Goal: Task Accomplishment & Management: Manage account settings

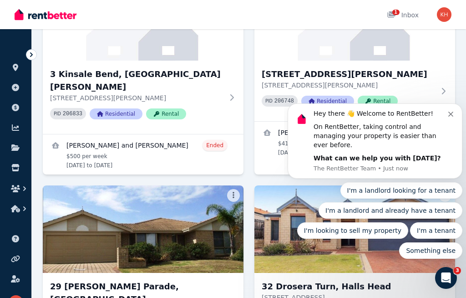
scroll to position [154, 0]
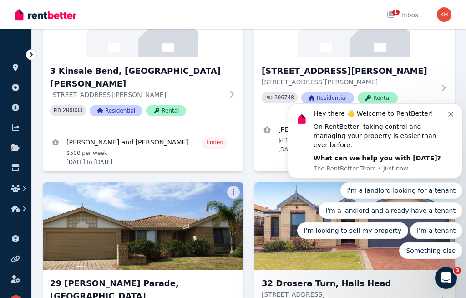
click at [447, 129] on div "Hey there 👋 Welcome to RentBetter! On RentBetter, taking control and managing y…" at bounding box center [381, 136] width 135 height 54
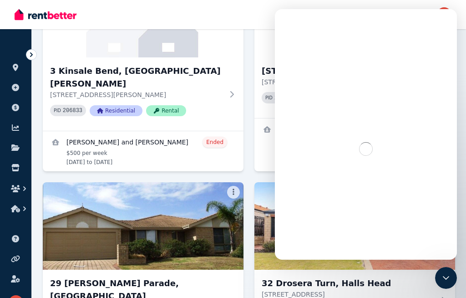
scroll to position [116, 0]
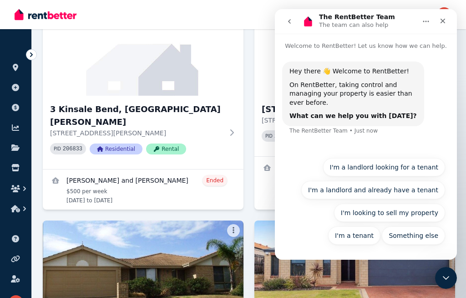
click at [445, 13] on div "Close" at bounding box center [443, 21] width 16 height 16
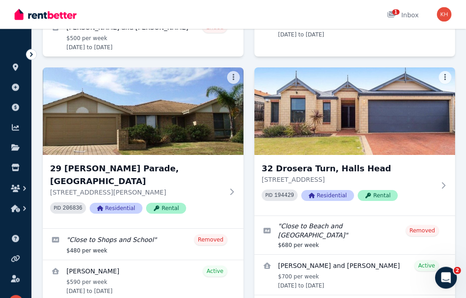
scroll to position [281, 0]
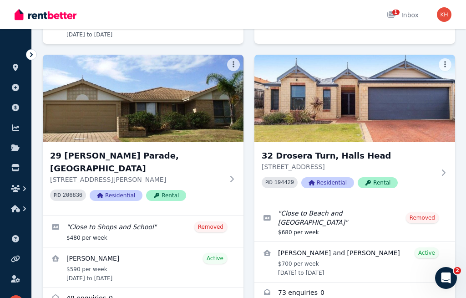
click at [384, 91] on img at bounding box center [354, 98] width 201 height 87
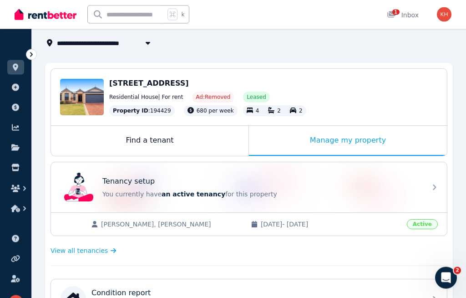
scroll to position [62, 0]
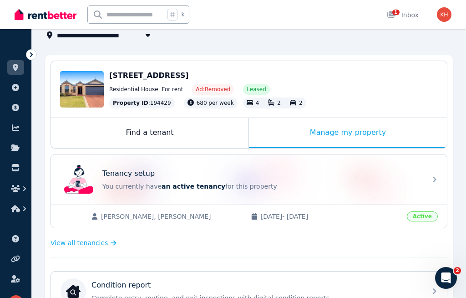
click at [349, 124] on div "Manage my property" at bounding box center [348, 133] width 198 height 30
click at [354, 132] on div "Manage my property" at bounding box center [348, 133] width 198 height 30
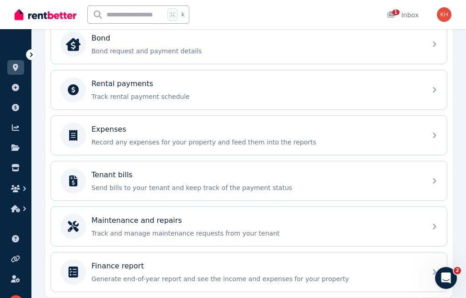
scroll to position [357, 0]
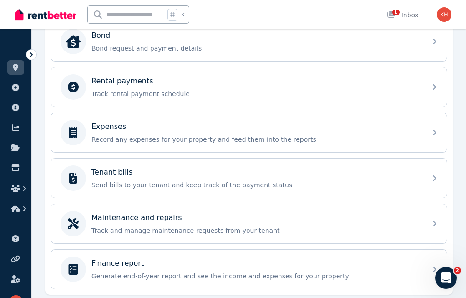
click at [117, 179] on div "Tenant bills Send bills to your tenant and keep track of the payment status" at bounding box center [255, 178] width 329 height 23
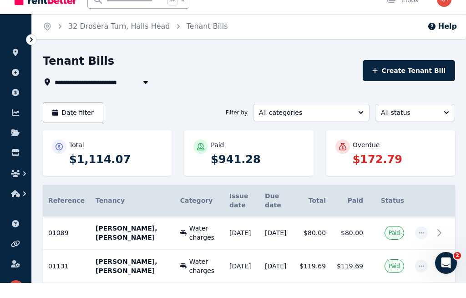
scroll to position [16, 0]
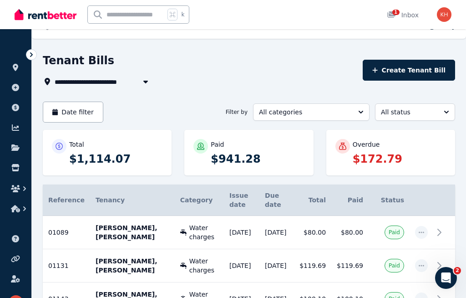
click at [417, 71] on button "Create Tenant Bill" at bounding box center [409, 70] width 92 height 21
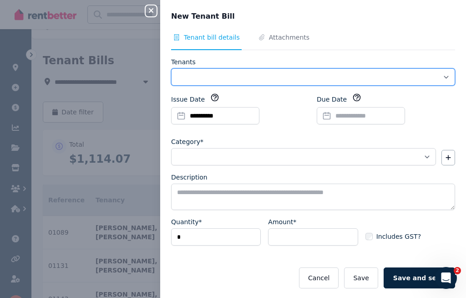
click at [441, 76] on select "**********" at bounding box center [313, 76] width 284 height 17
select select "**********"
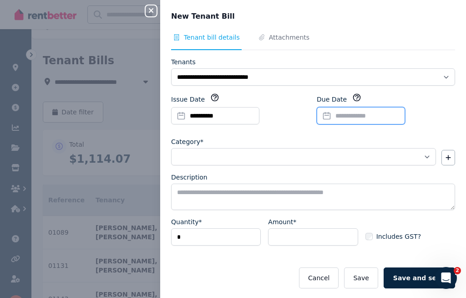
click at [359, 115] on input "Due Date" at bounding box center [361, 115] width 88 height 17
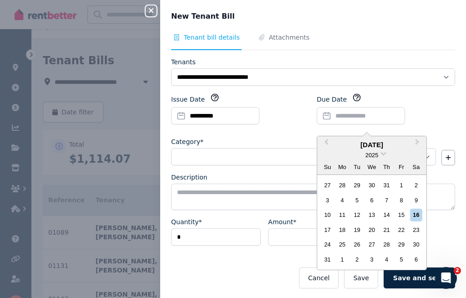
click at [339, 239] on div "25" at bounding box center [342, 244] width 12 height 12
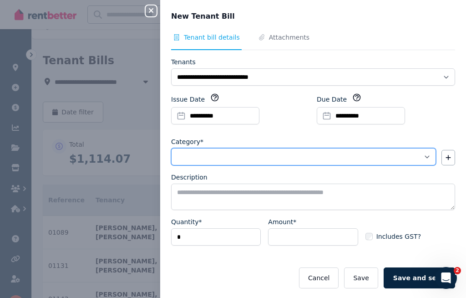
click at [208, 148] on select "**********" at bounding box center [303, 156] width 265 height 17
select select "**********"
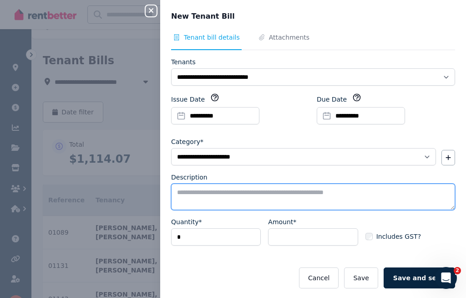
click at [197, 188] on textarea "Description" at bounding box center [313, 196] width 284 height 26
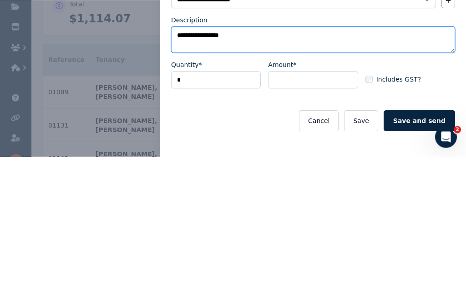
scroll to position [15, 0]
type textarea "**********"
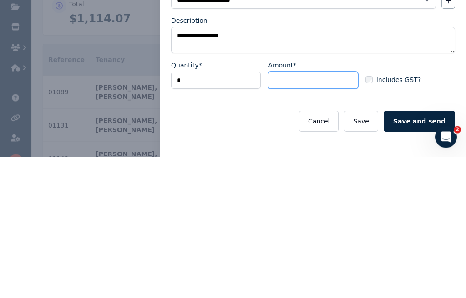
click at [295, 213] on input "Amount*" at bounding box center [313, 221] width 90 height 17
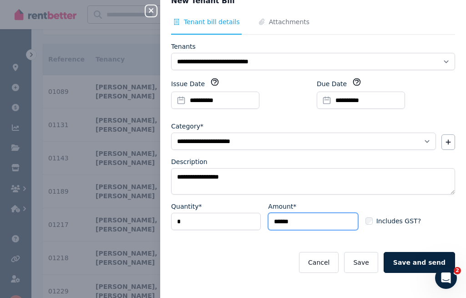
type input "******"
click at [374, 218] on label "Includes GST?" at bounding box center [393, 220] width 56 height 9
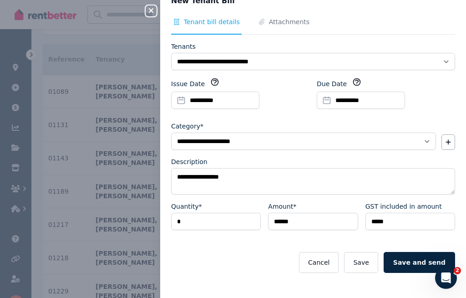
click at [371, 262] on button "Save" at bounding box center [361, 262] width 34 height 21
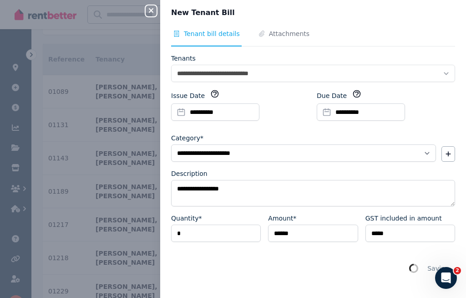
scroll to position [0, 0]
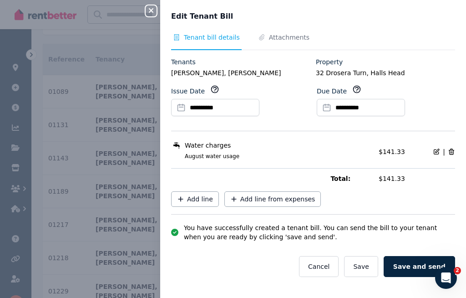
click at [287, 35] on span "Attachments" at bounding box center [289, 37] width 41 height 9
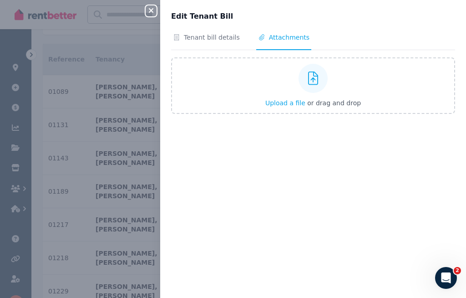
click at [319, 79] on div at bounding box center [313, 78] width 29 height 29
click at [0, 0] on input "Upload a file or drag and drop" at bounding box center [0, 0] width 0 height 0
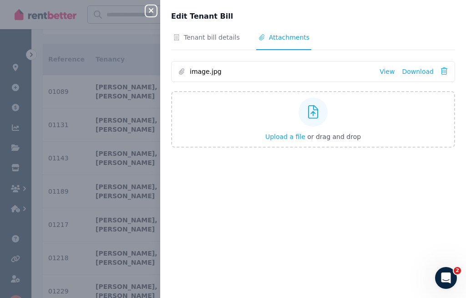
click at [225, 37] on span "Tenant bill details" at bounding box center [212, 37] width 56 height 9
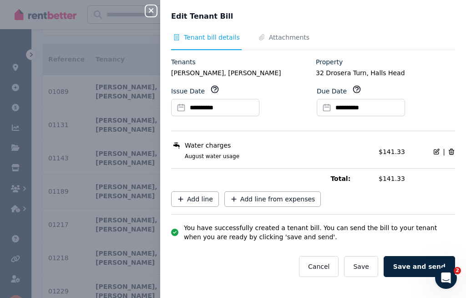
click at [423, 256] on button "Save and send" at bounding box center [419, 266] width 71 height 21
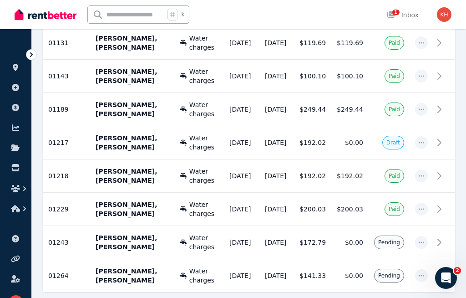
scroll to position [241, 0]
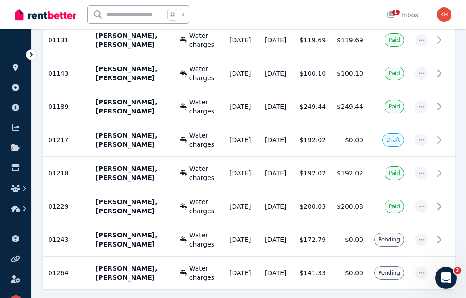
click at [440, 234] on icon at bounding box center [439, 239] width 11 height 11
click at [441, 203] on icon at bounding box center [439, 206] width 3 height 6
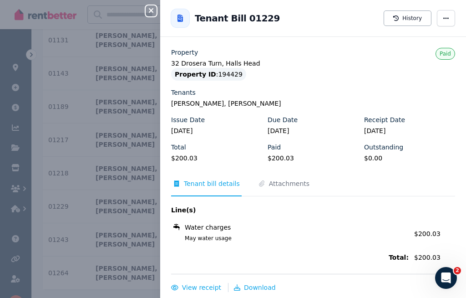
click at [298, 181] on span "Attachments" at bounding box center [289, 183] width 41 height 9
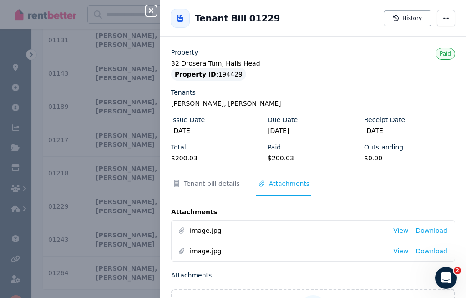
click at [404, 228] on link "View" at bounding box center [400, 230] width 15 height 9
